Goal: Information Seeking & Learning: Check status

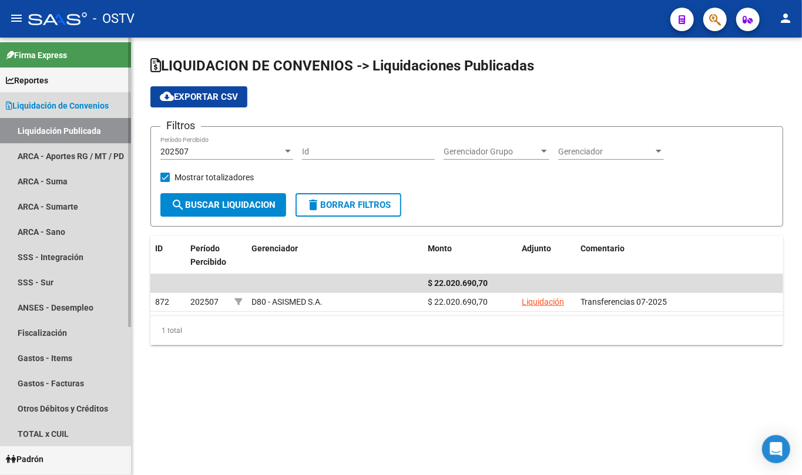
click at [53, 108] on span "Liquidación de Convenios" at bounding box center [57, 105] width 103 height 13
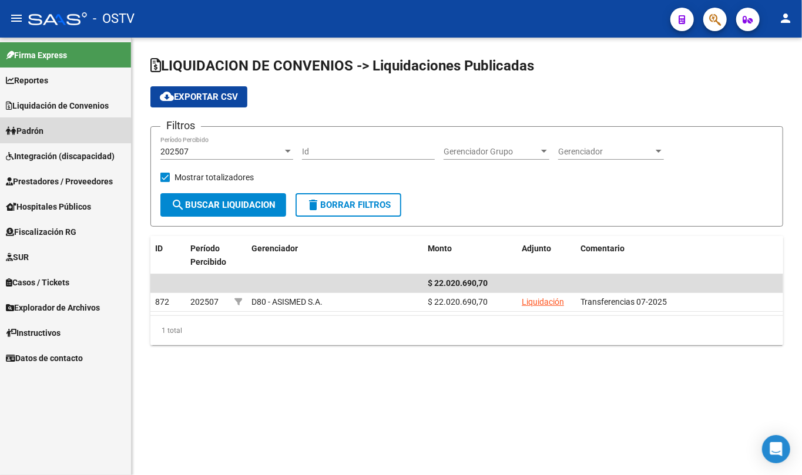
click at [53, 137] on link "Padrón" at bounding box center [65, 130] width 131 height 25
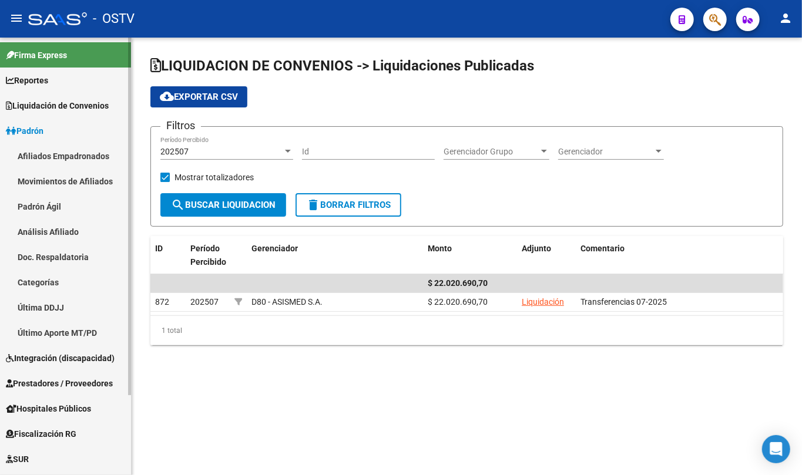
click at [45, 203] on link "Padrón Ágil" at bounding box center [65, 206] width 131 height 25
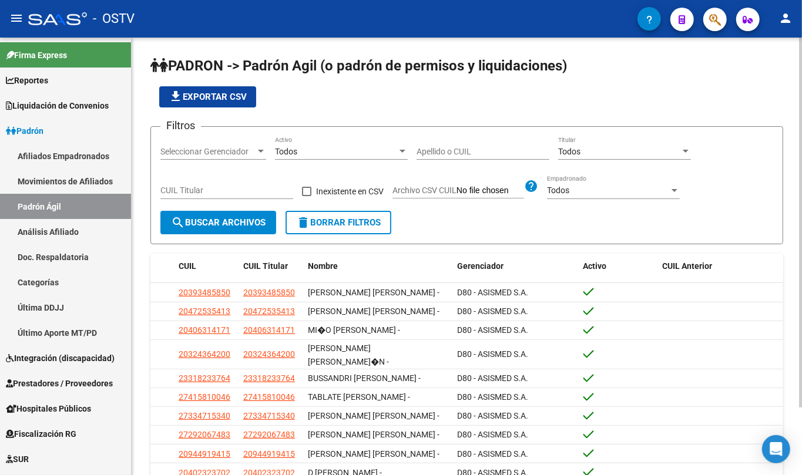
click at [447, 136] on div "Apellido o CUIL" at bounding box center [483, 148] width 133 height 24
click at [440, 149] on input "Apellido o CUIL" at bounding box center [483, 152] width 133 height 10
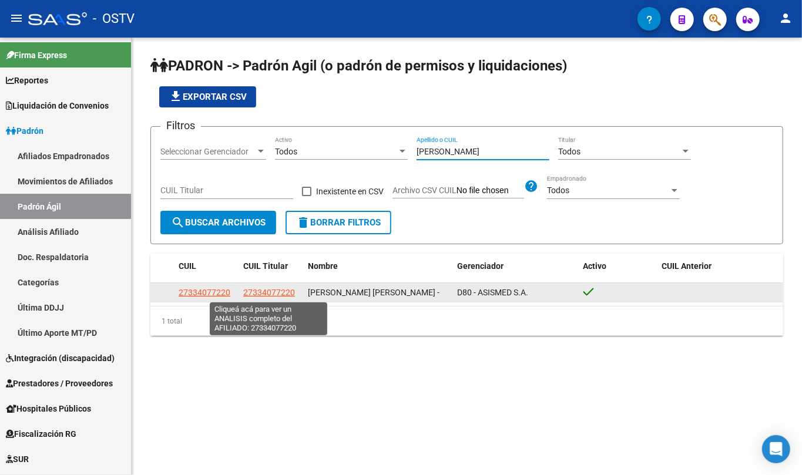
type input "[PERSON_NAME]"
click at [273, 288] on span "27334077220" at bounding box center [269, 292] width 52 height 9
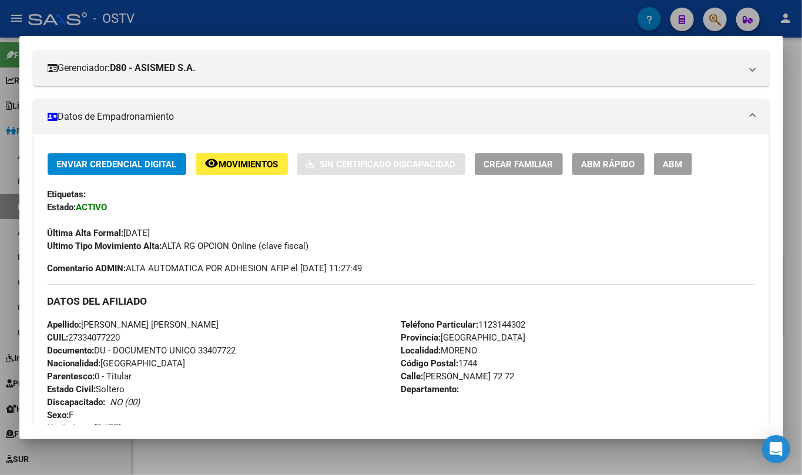
scroll to position [506, 0]
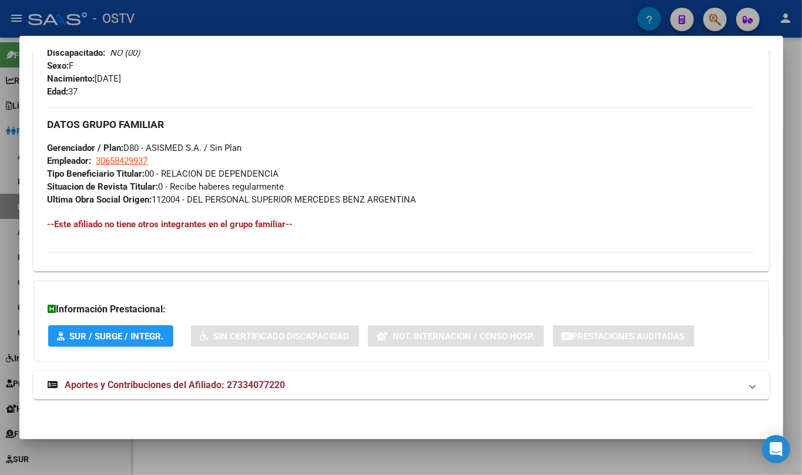
click at [255, 375] on mat-expansion-panel-header "Aportes y Contribuciones del Afiliado: 27334077220" at bounding box center [401, 385] width 736 height 28
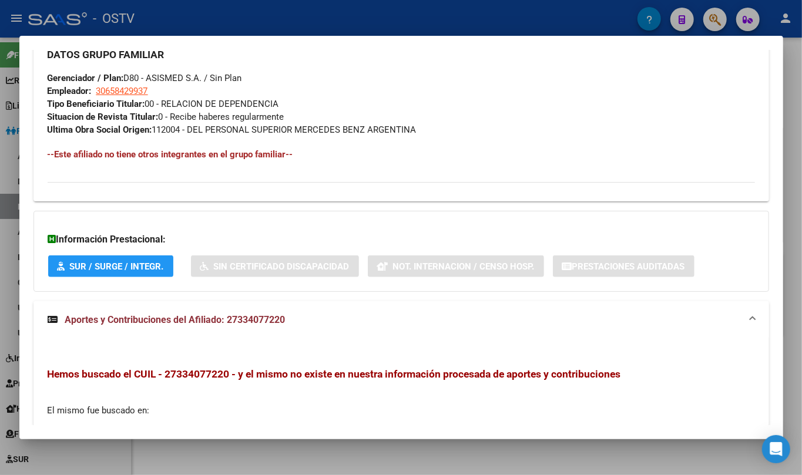
scroll to position [721, 0]
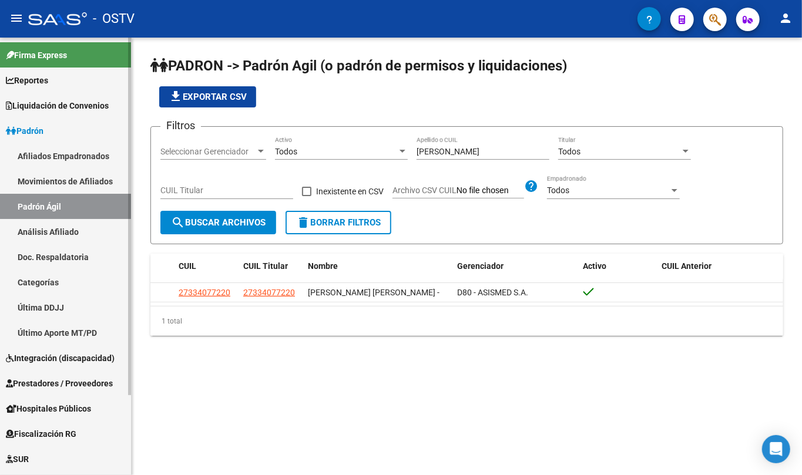
click at [55, 120] on link "Padrón" at bounding box center [65, 130] width 131 height 25
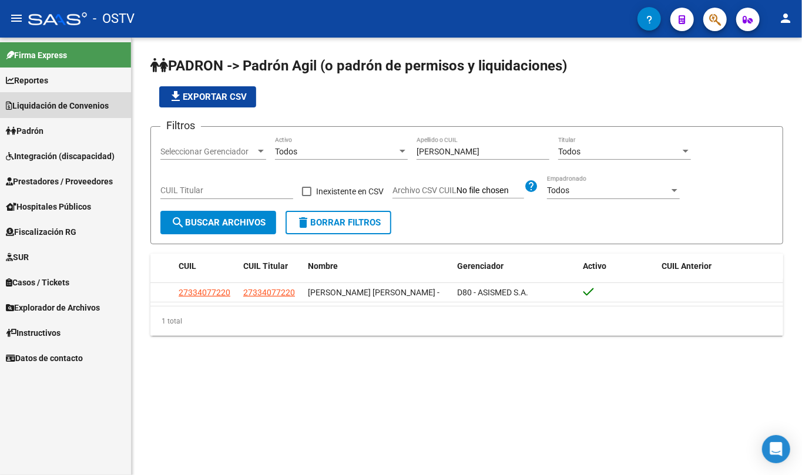
click at [55, 104] on span "Liquidación de Convenios" at bounding box center [57, 105] width 103 height 13
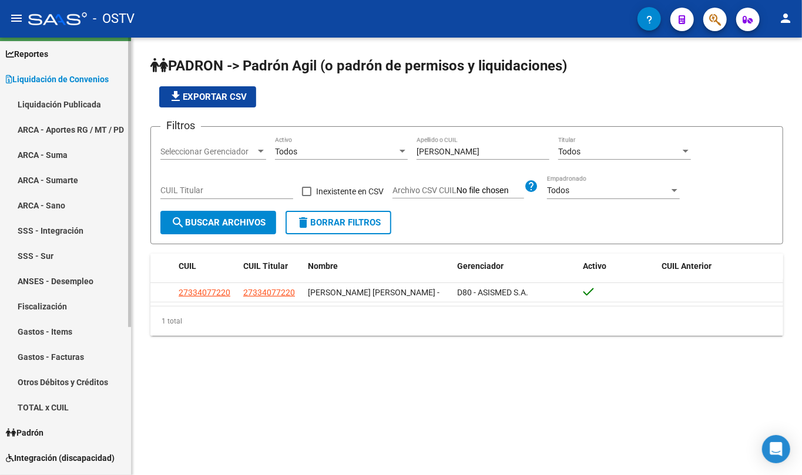
scroll to position [0, 0]
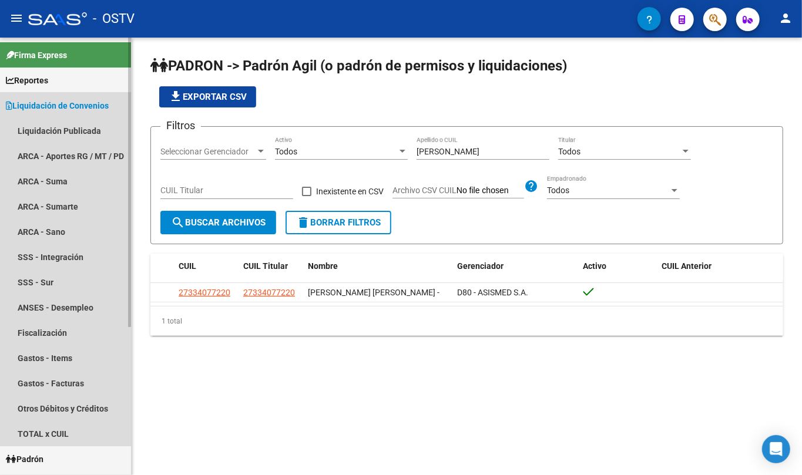
click at [72, 105] on span "Liquidación de Convenios" at bounding box center [57, 105] width 103 height 13
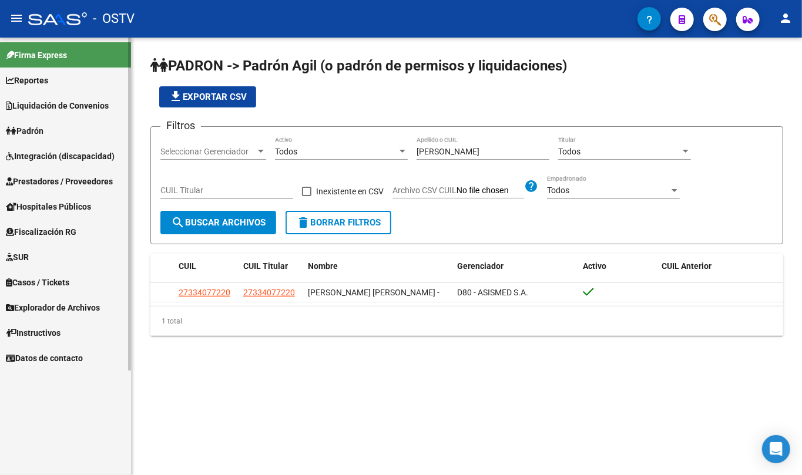
click at [66, 78] on link "Reportes" at bounding box center [65, 80] width 131 height 25
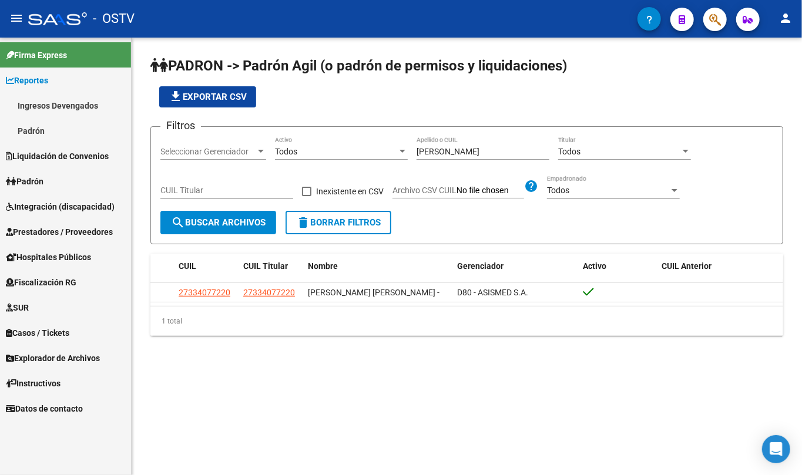
click at [66, 78] on link "Reportes" at bounding box center [65, 80] width 131 height 25
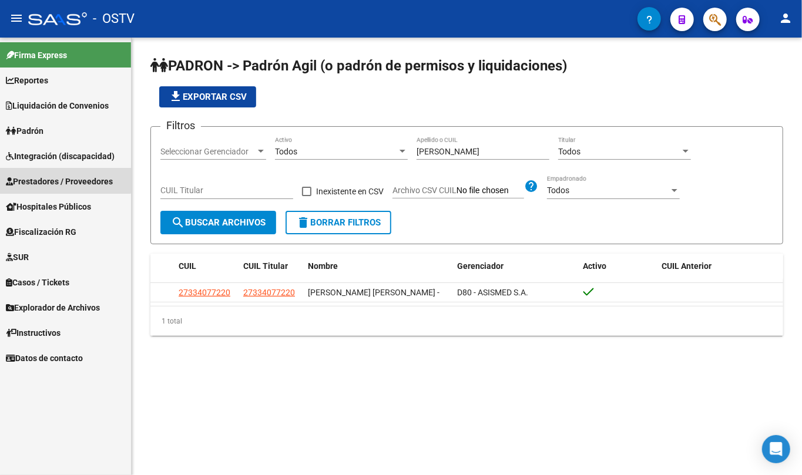
click at [62, 175] on span "Prestadores / Proveedores" at bounding box center [59, 181] width 107 height 13
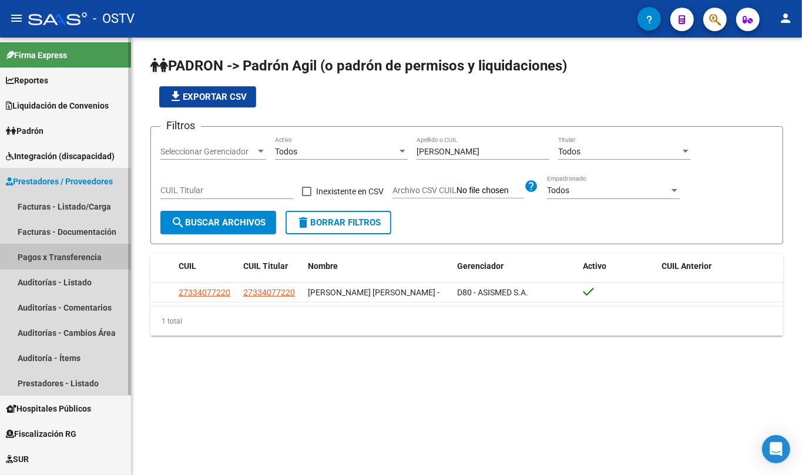
click at [78, 254] on link "Pagos x Transferencia" at bounding box center [65, 256] width 131 height 25
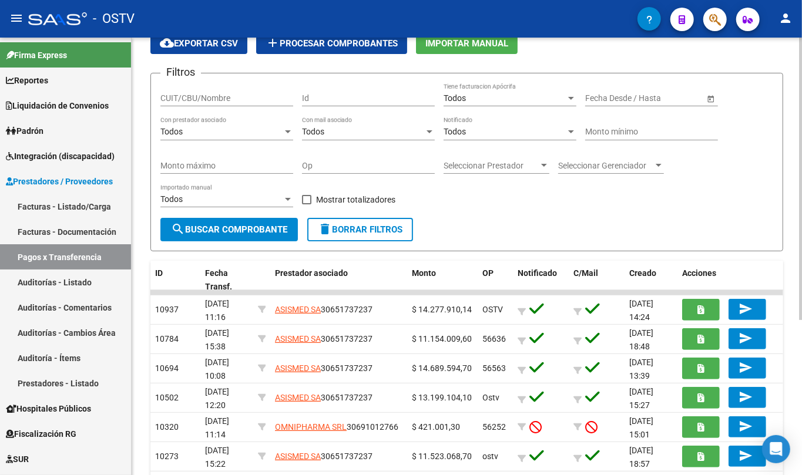
scroll to position [78, 0]
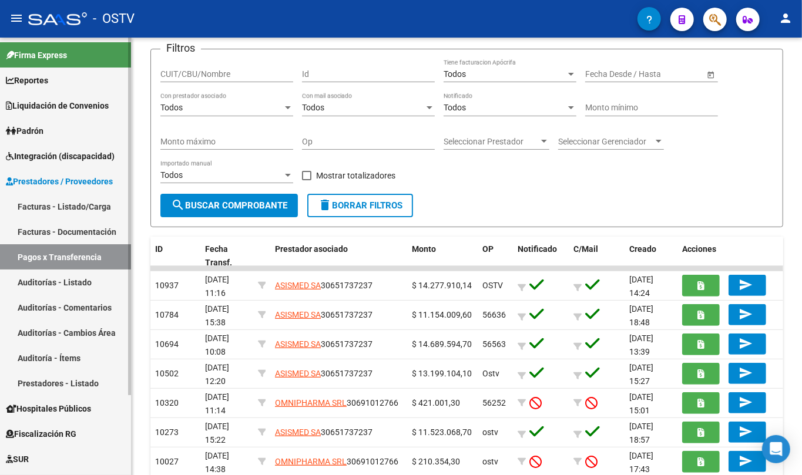
click at [73, 202] on link "Facturas - Listado/Carga" at bounding box center [65, 206] width 131 height 25
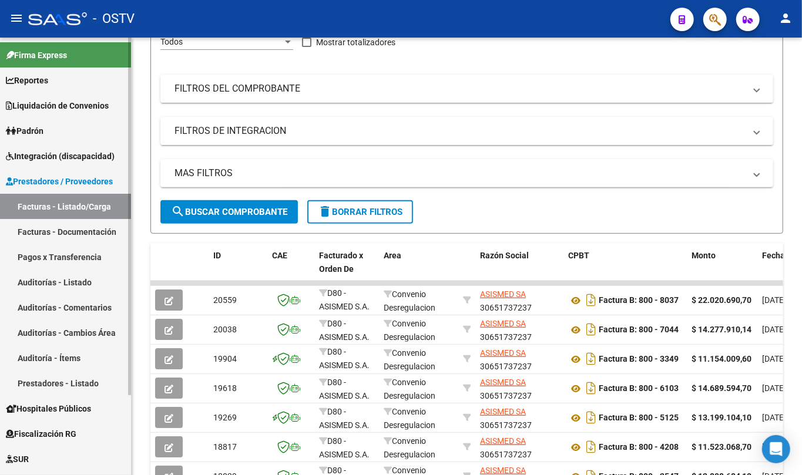
click at [66, 226] on link "Facturas - Documentación" at bounding box center [65, 231] width 131 height 25
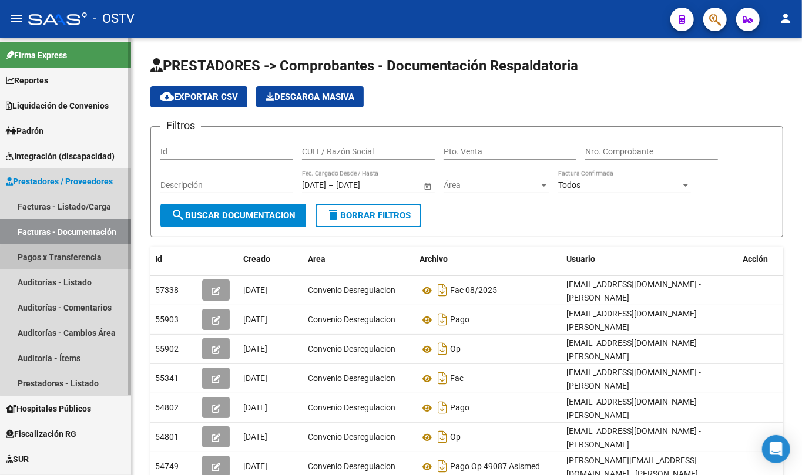
click at [67, 260] on link "Pagos x Transferencia" at bounding box center [65, 256] width 131 height 25
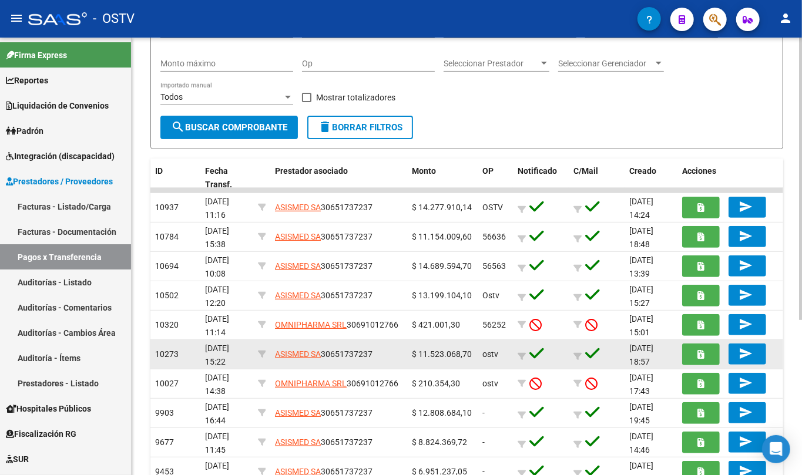
scroll to position [78, 0]
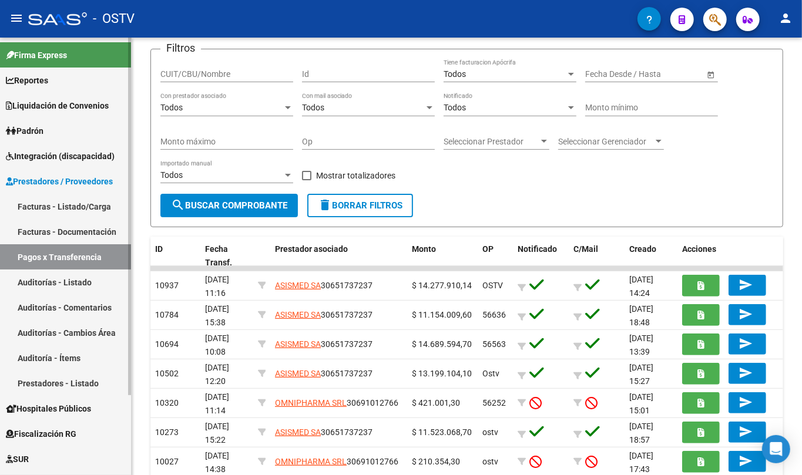
click at [72, 186] on span "Prestadores / Proveedores" at bounding box center [59, 181] width 107 height 13
